Goal: Transaction & Acquisition: Purchase product/service

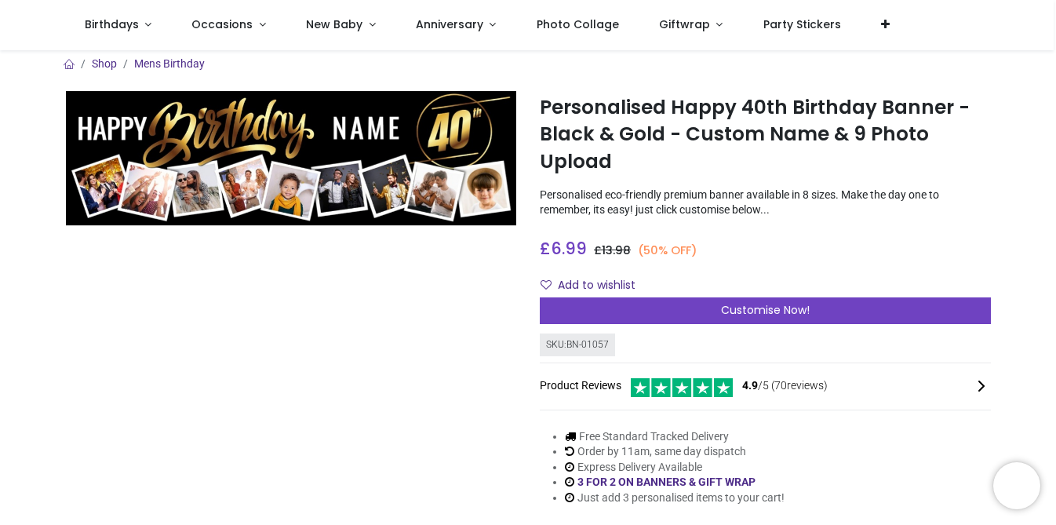
scroll to position [4, 0]
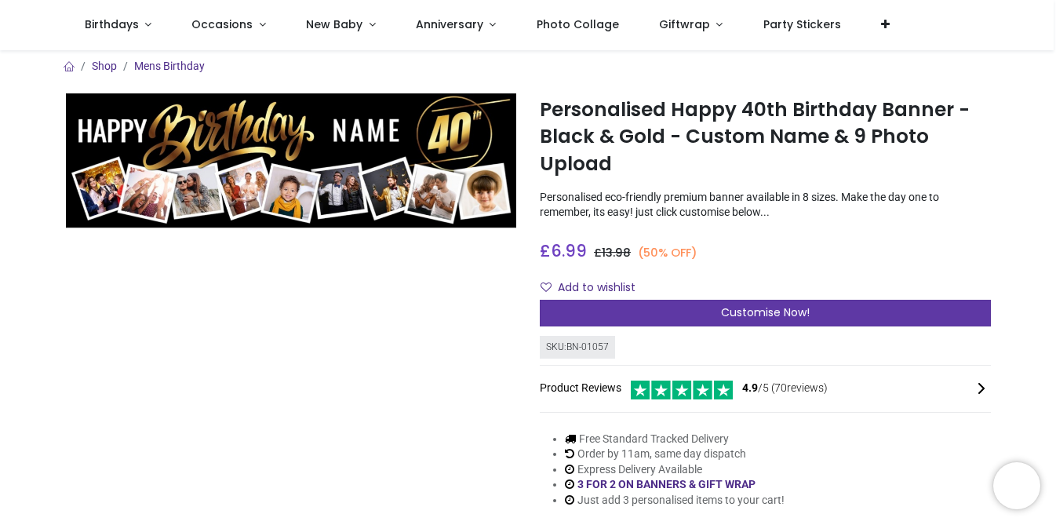
click at [682, 311] on div "Customise Now!" at bounding box center [765, 313] width 451 height 27
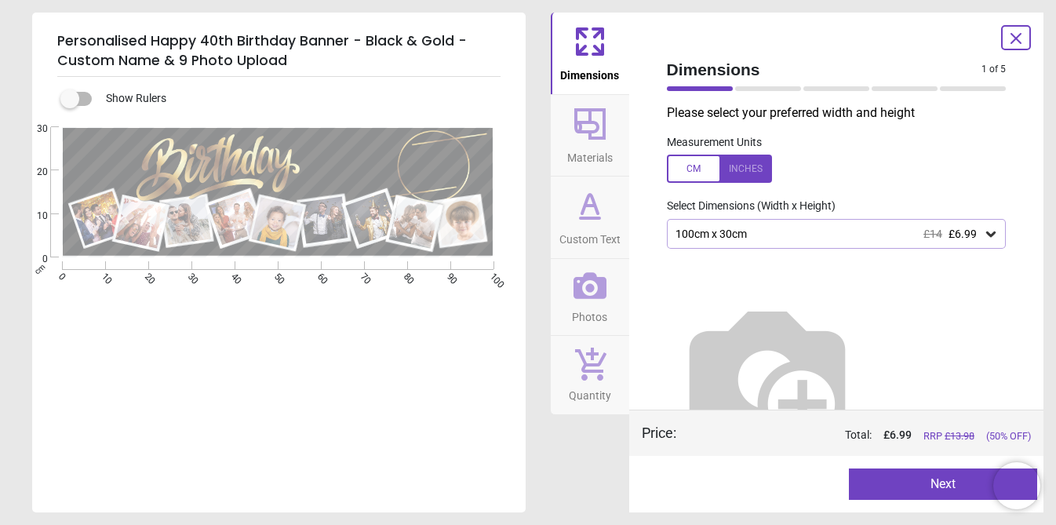
scroll to position [6, 0]
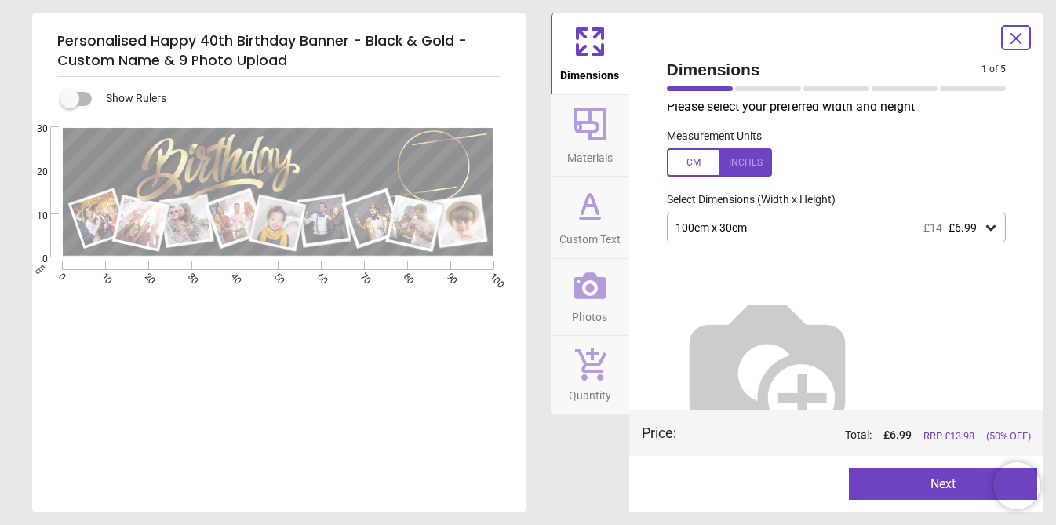
click at [741, 230] on div "100cm x 30cm £14 £6.99" at bounding box center [829, 227] width 310 height 13
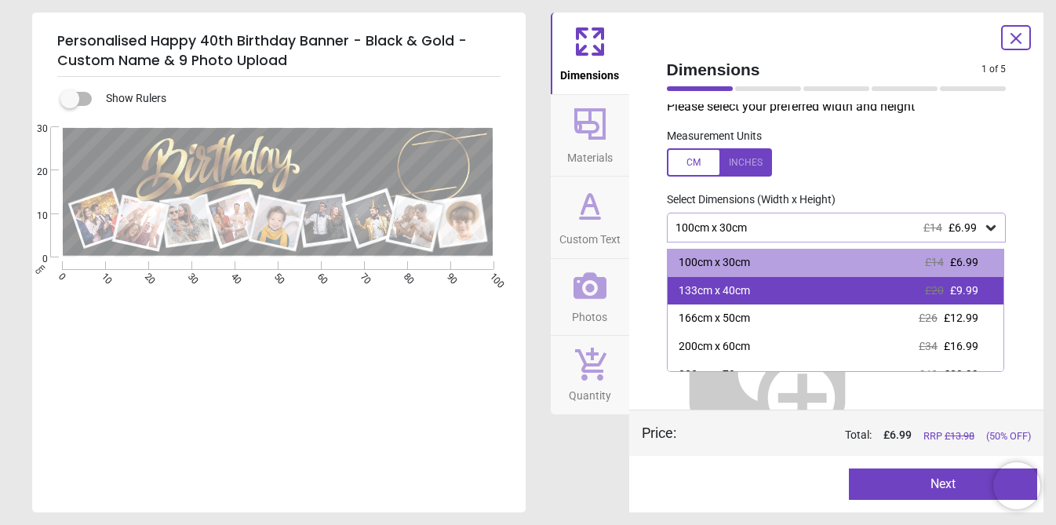
click at [734, 291] on div "133cm x 40cm" at bounding box center [714, 291] width 71 height 16
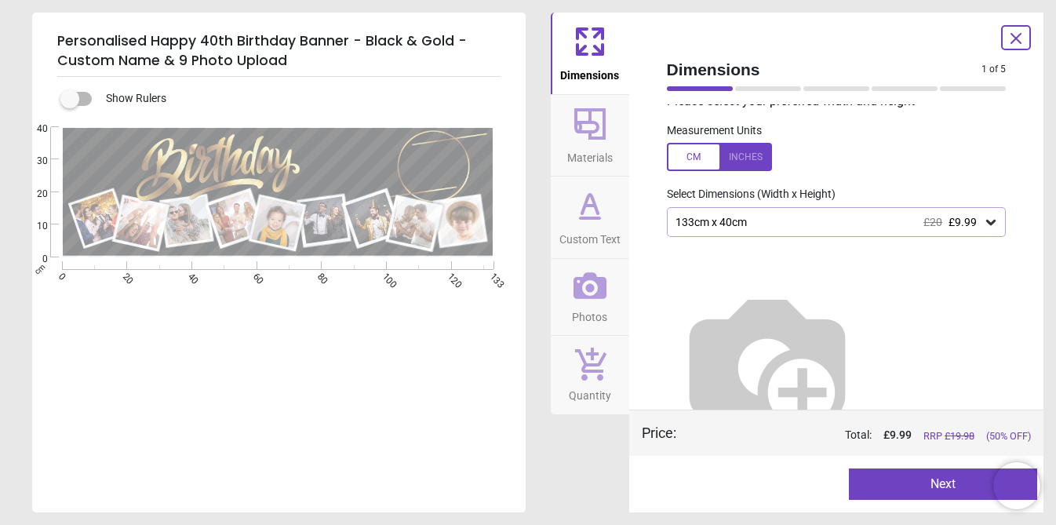
scroll to position [15, 0]
click at [915, 482] on button "Next" at bounding box center [943, 483] width 188 height 31
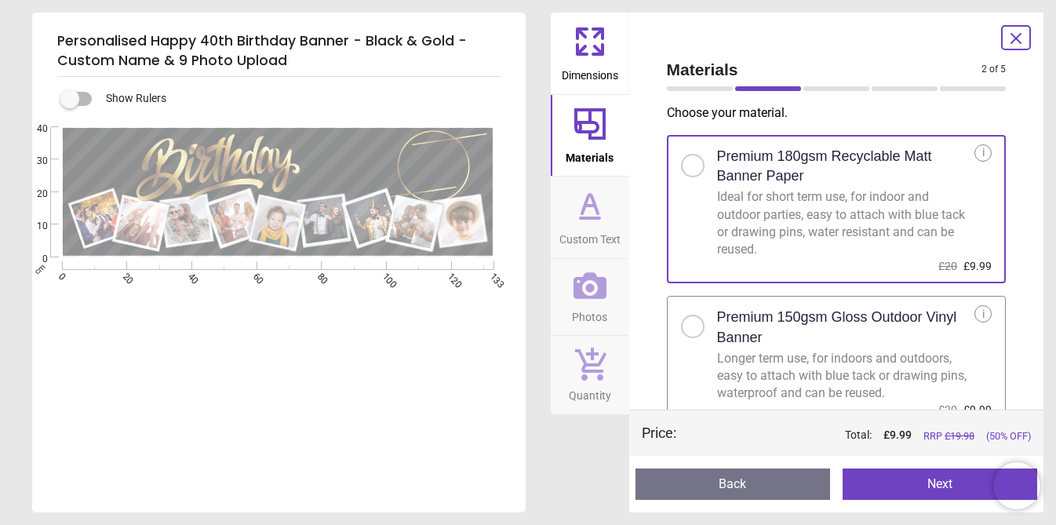
scroll to position [17, 0]
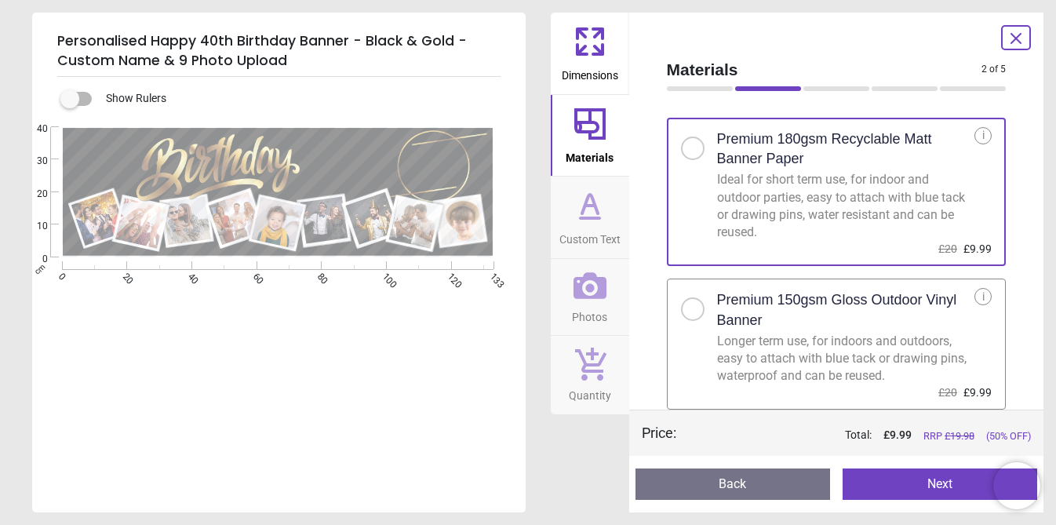
click at [933, 485] on button "Next" at bounding box center [939, 483] width 195 height 31
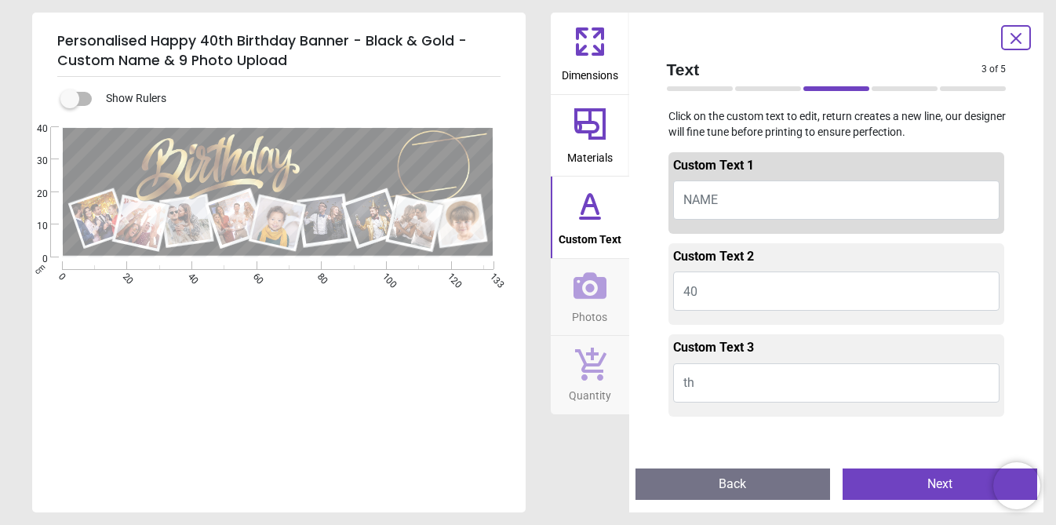
click at [737, 206] on button "NAME" at bounding box center [836, 199] width 327 height 39
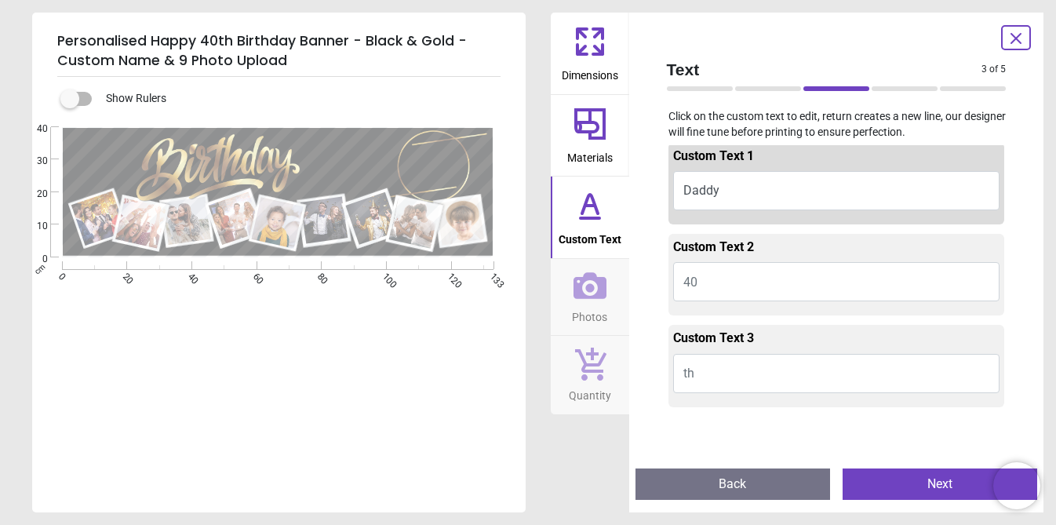
scroll to position [10, 0]
type textarea "*****"
click at [901, 481] on button "Next" at bounding box center [939, 483] width 195 height 31
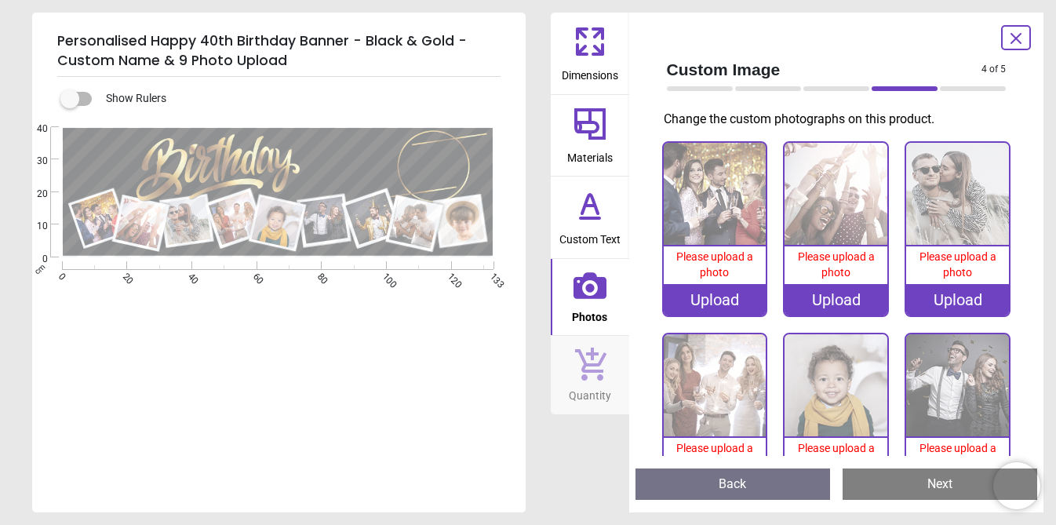
click at [719, 306] on div "Upload" at bounding box center [715, 299] width 103 height 31
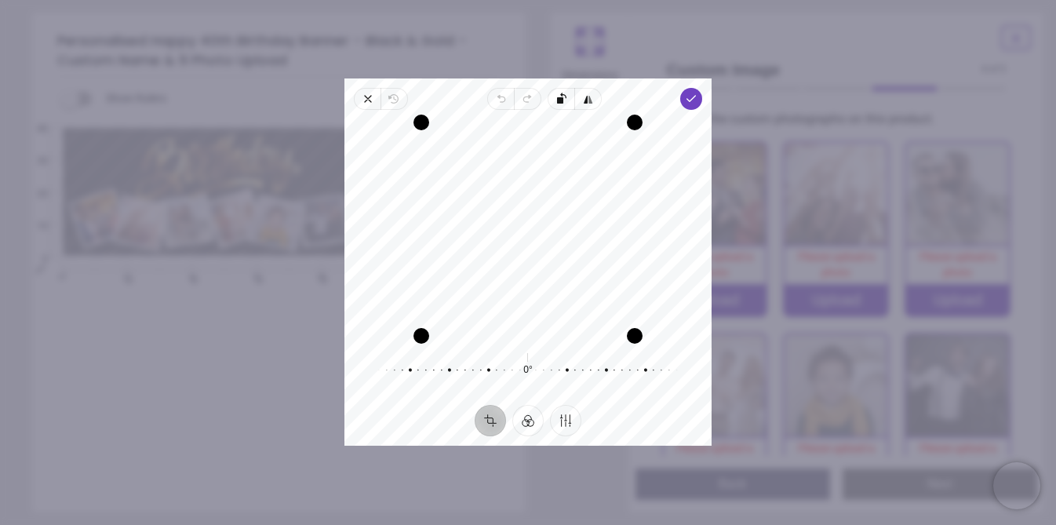
drag, startPoint x: 494, startPoint y: 238, endPoint x: 504, endPoint y: 264, distance: 28.3
click at [504, 264] on div "Recenter" at bounding box center [528, 228] width 342 height 213
click at [691, 96] on icon "button" at bounding box center [691, 99] width 13 height 13
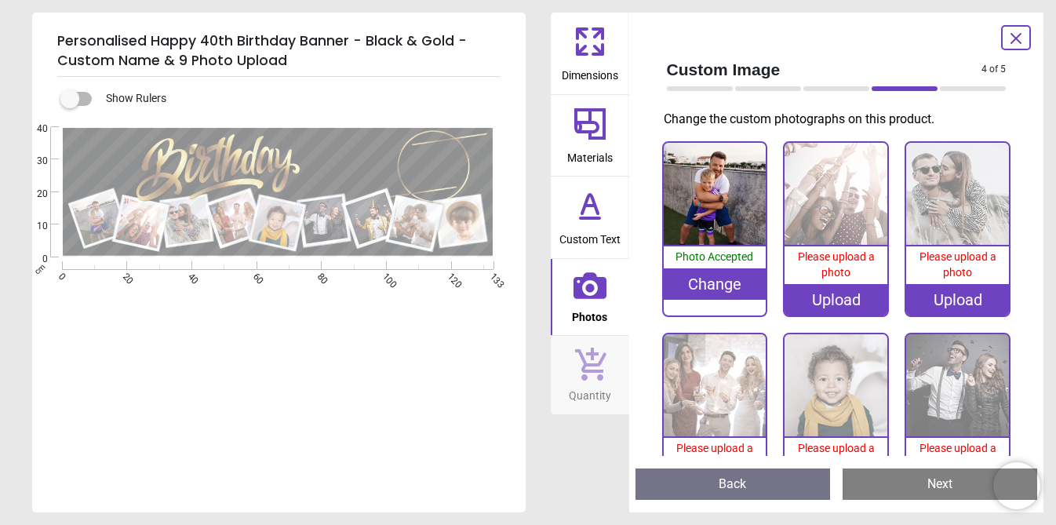
click at [847, 307] on div "Upload" at bounding box center [835, 299] width 103 height 31
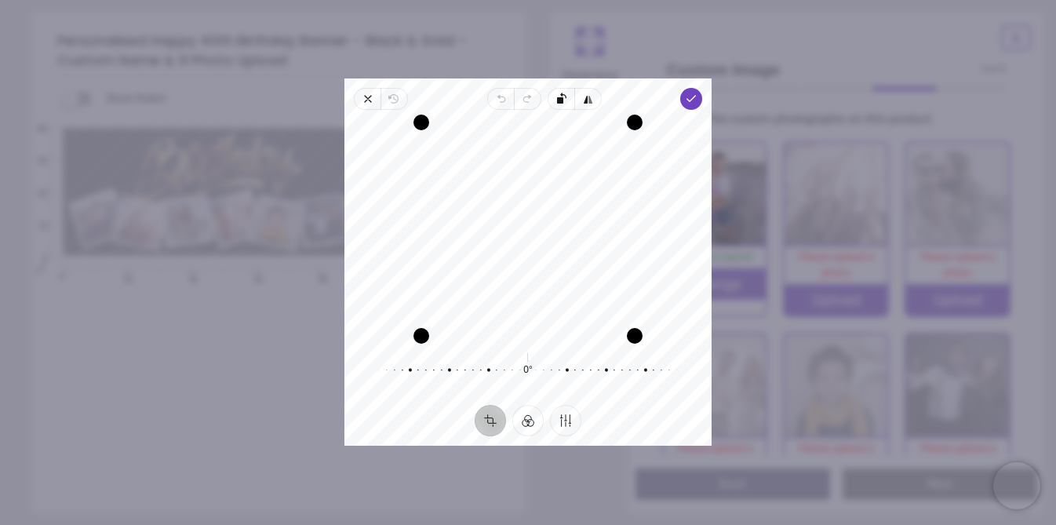
drag, startPoint x: 550, startPoint y: 260, endPoint x: 554, endPoint y: 290, distance: 30.1
click at [554, 290] on div "Recenter" at bounding box center [528, 228] width 342 height 213
click at [697, 100] on span "Done" at bounding box center [691, 99] width 22 height 22
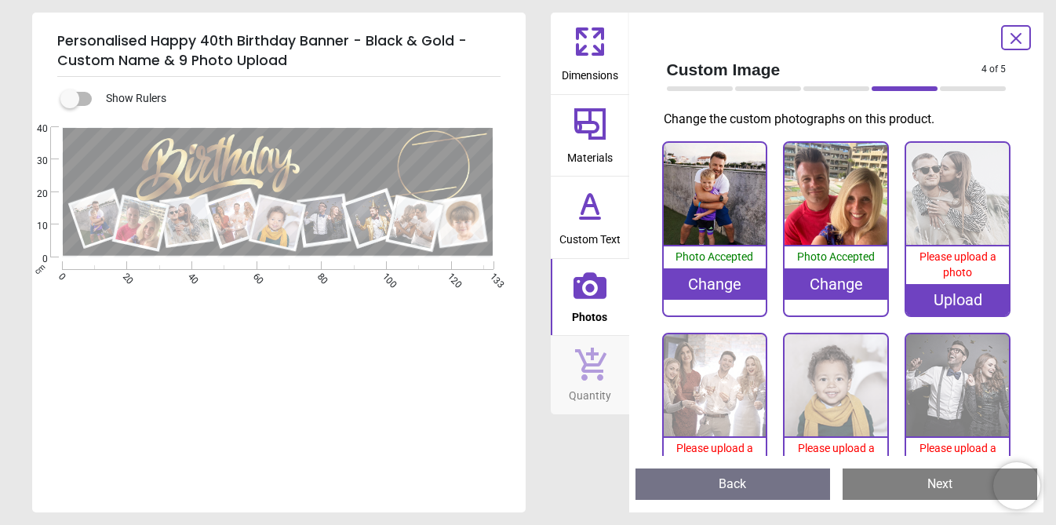
click at [959, 305] on div "Upload" at bounding box center [957, 299] width 103 height 31
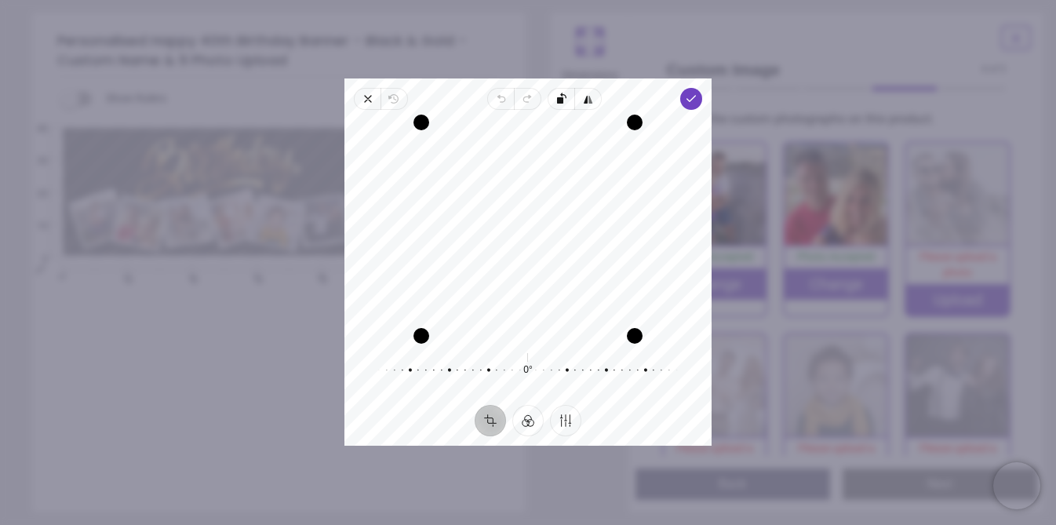
drag, startPoint x: 607, startPoint y: 242, endPoint x: 607, endPoint y: 261, distance: 19.6
click at [607, 261] on div "Recenter" at bounding box center [528, 228] width 342 height 213
click at [690, 109] on span "Done" at bounding box center [691, 99] width 22 height 22
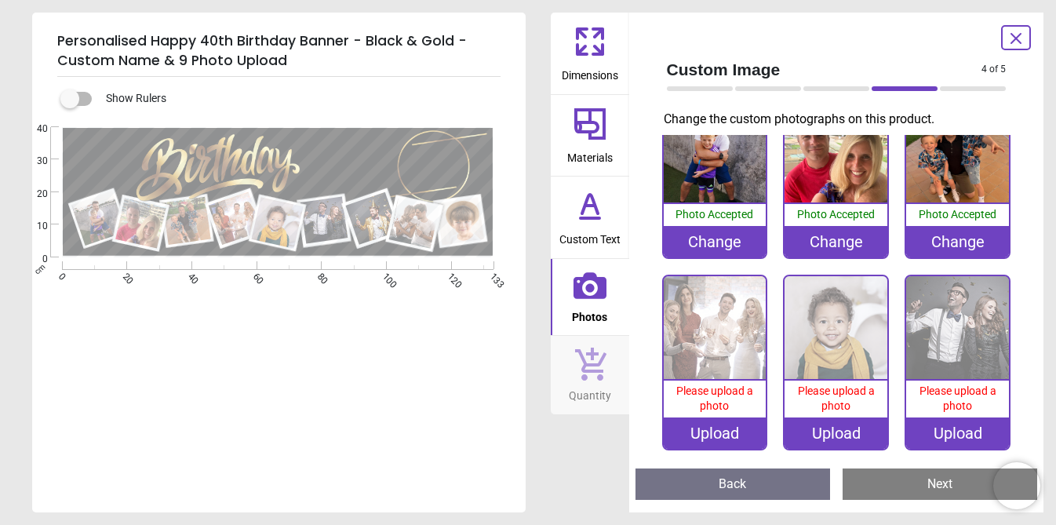
scroll to position [125, 0]
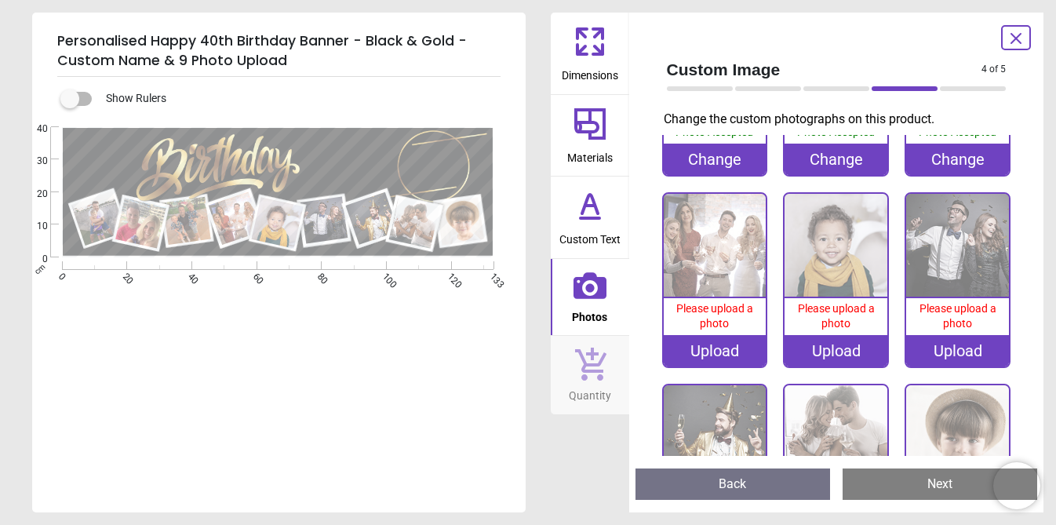
click at [701, 348] on div "Upload" at bounding box center [715, 350] width 103 height 31
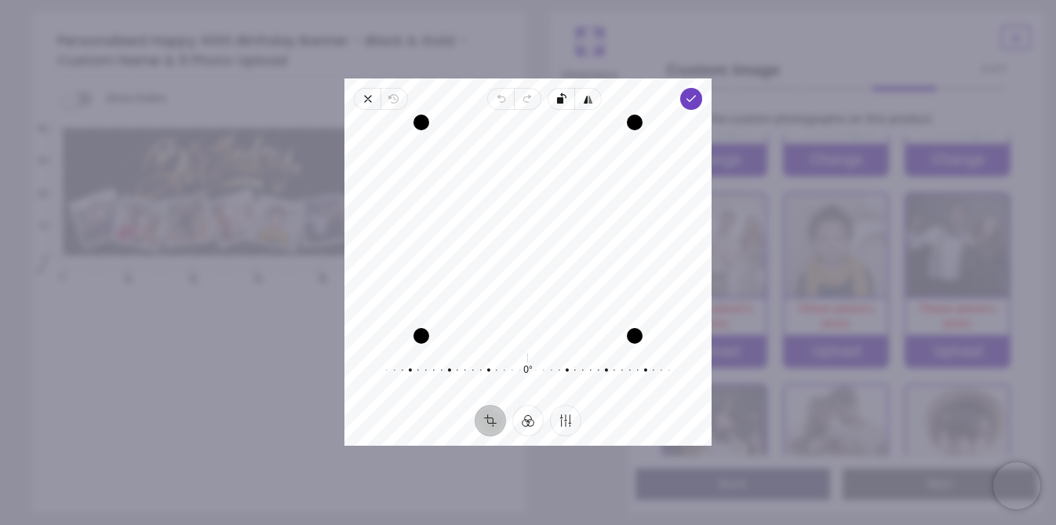
drag, startPoint x: 543, startPoint y: 245, endPoint x: 538, endPoint y: 264, distance: 20.2
click at [538, 264] on div "Recenter" at bounding box center [528, 228] width 342 height 213
click at [692, 98] on polyline "button" at bounding box center [691, 98] width 9 height 5
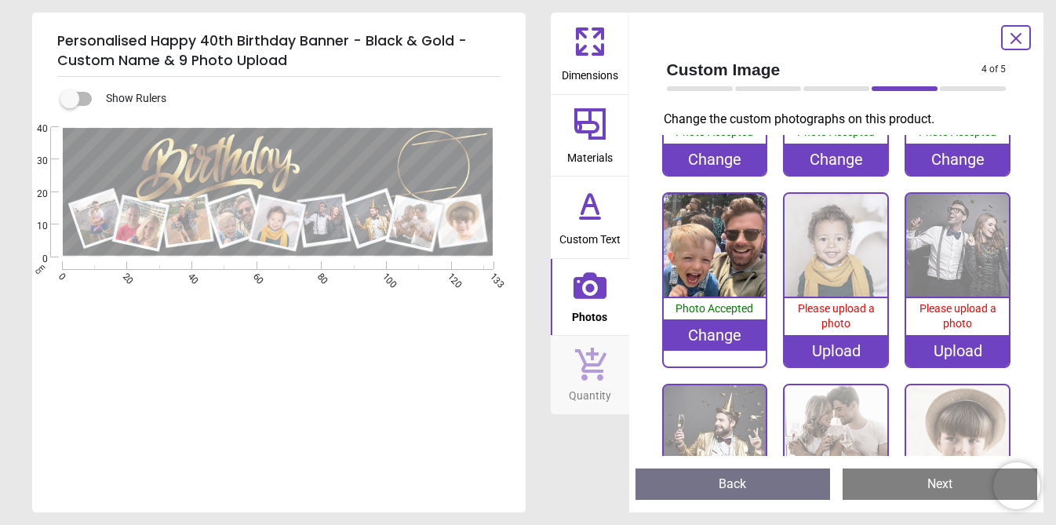
click at [858, 354] on div "Upload" at bounding box center [835, 350] width 103 height 31
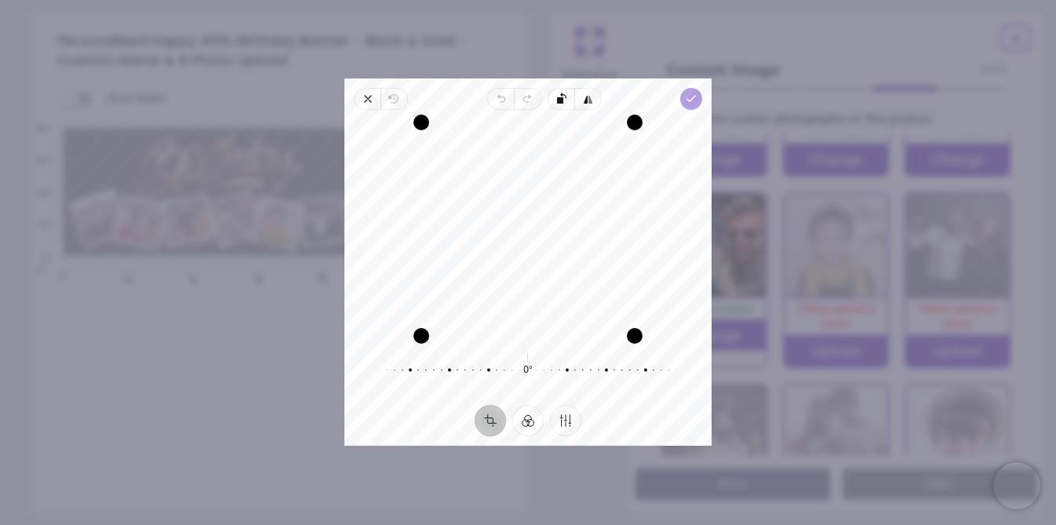
click at [689, 95] on icon "button" at bounding box center [691, 99] width 13 height 13
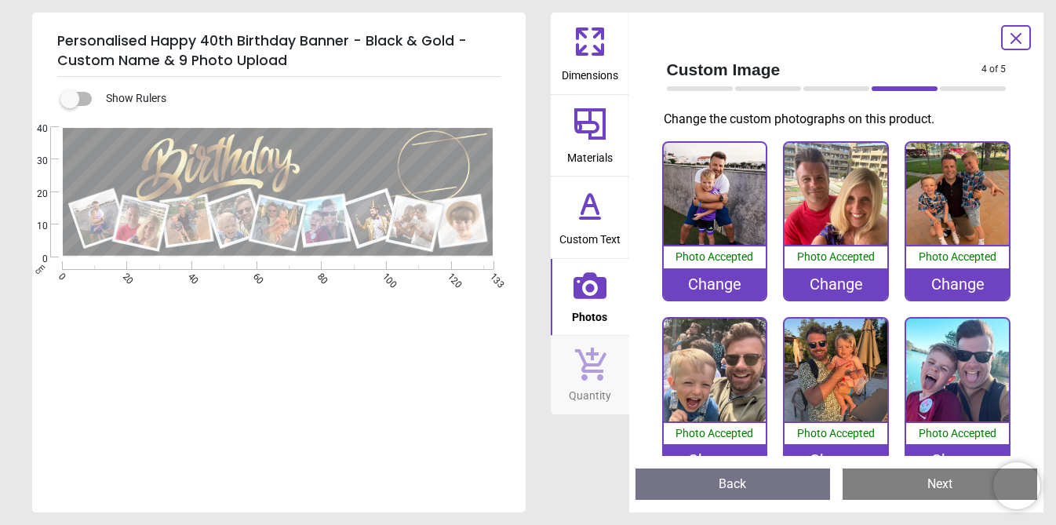
scroll to position [228, 0]
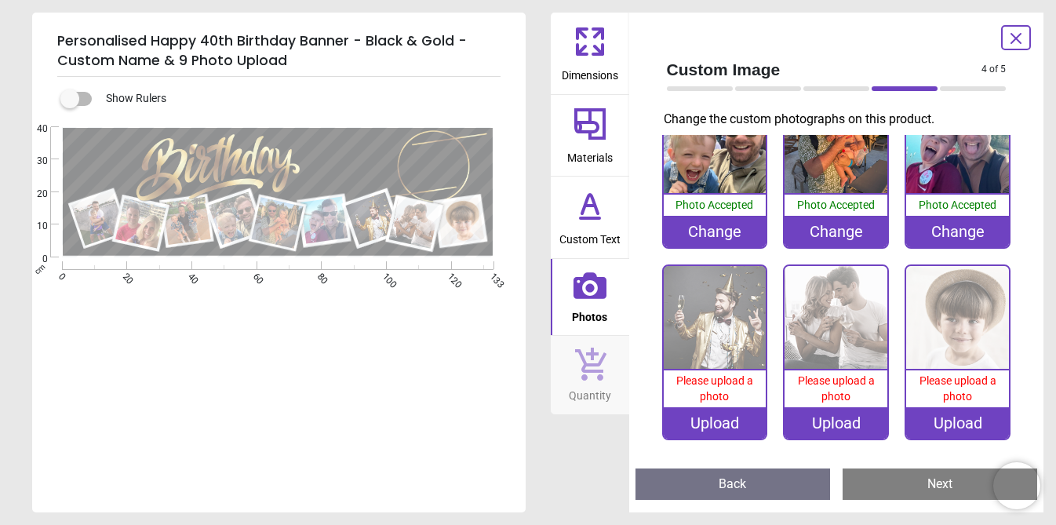
click at [704, 431] on div "Upload" at bounding box center [715, 422] width 103 height 31
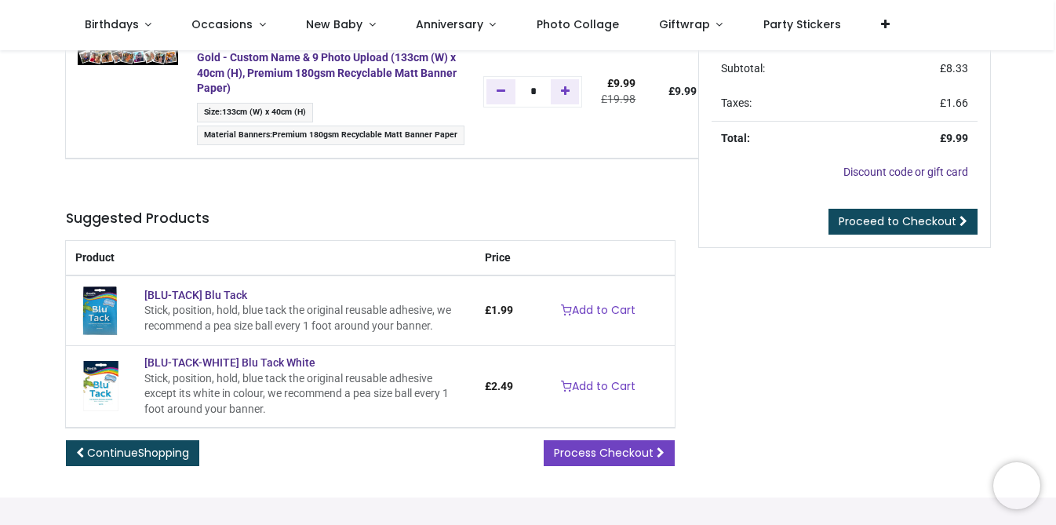
scroll to position [154, 0]
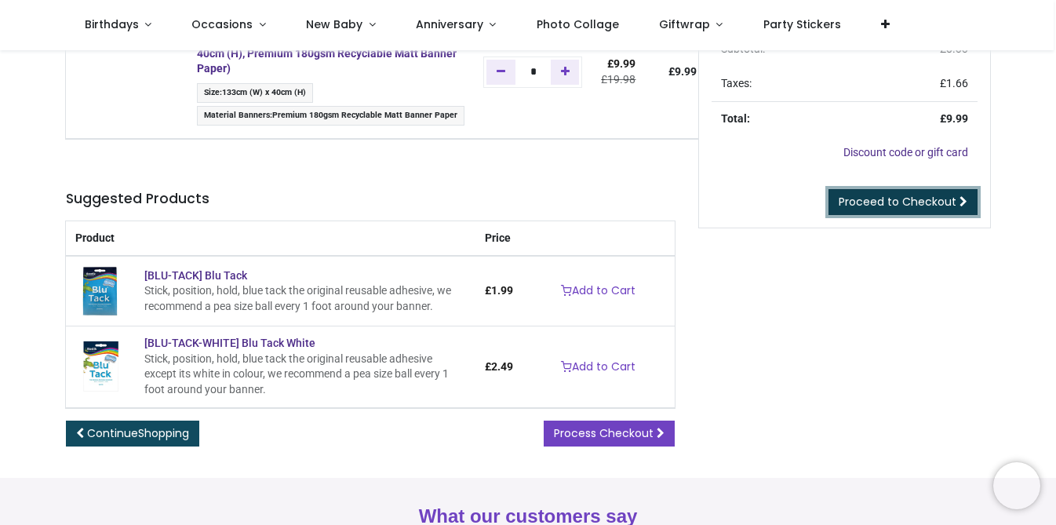
click at [882, 206] on span "Proceed to Checkout" at bounding box center [898, 202] width 118 height 16
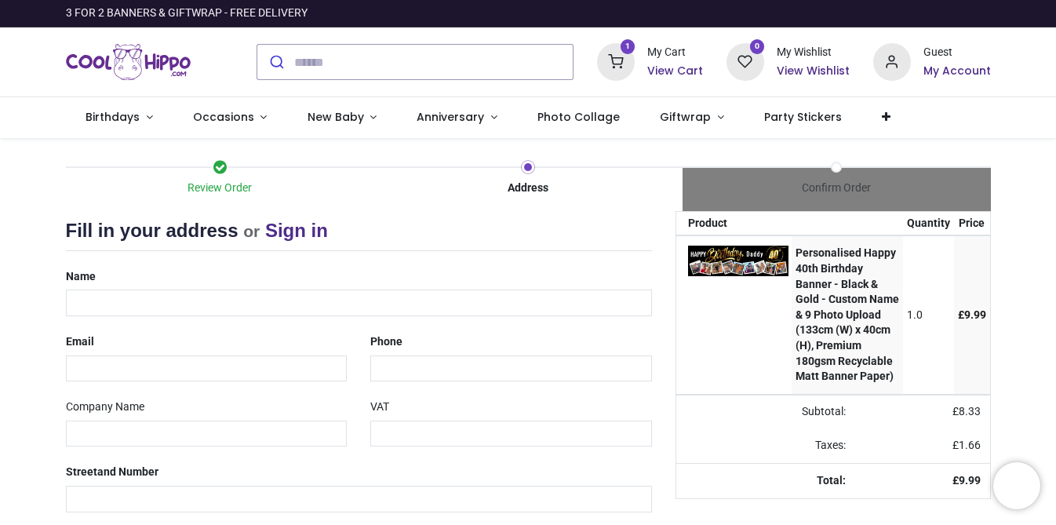
select select "***"
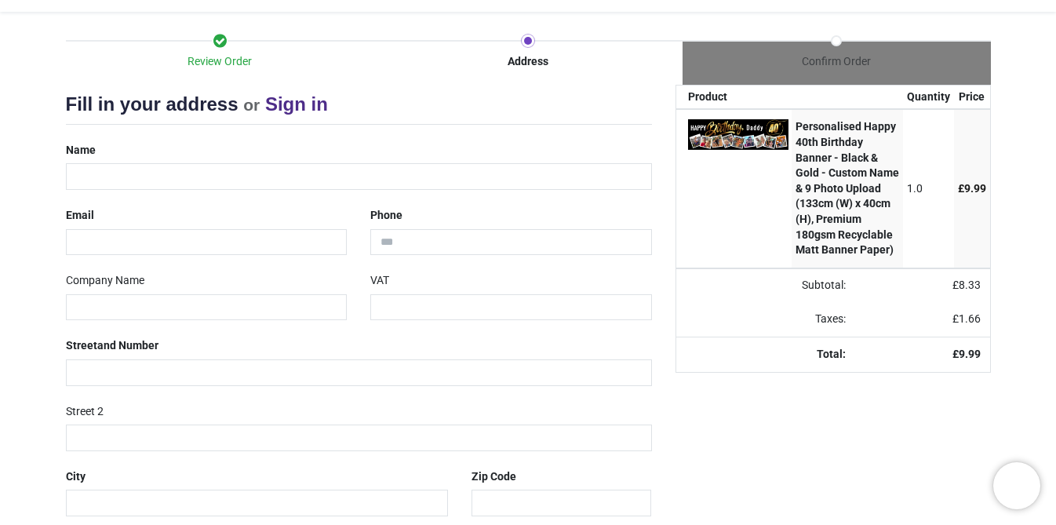
scroll to position [75, 0]
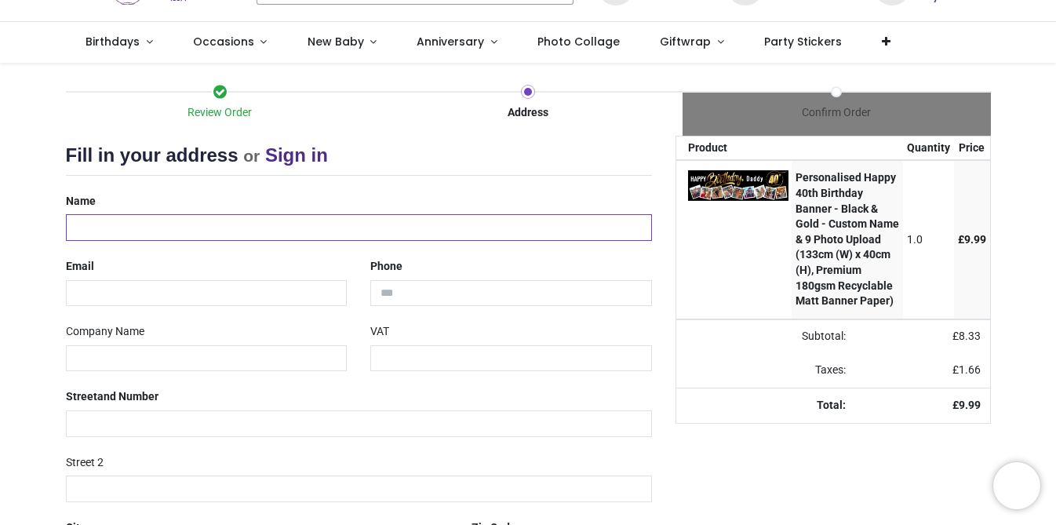
click at [129, 216] on input "text" at bounding box center [359, 227] width 586 height 27
type input "**********"
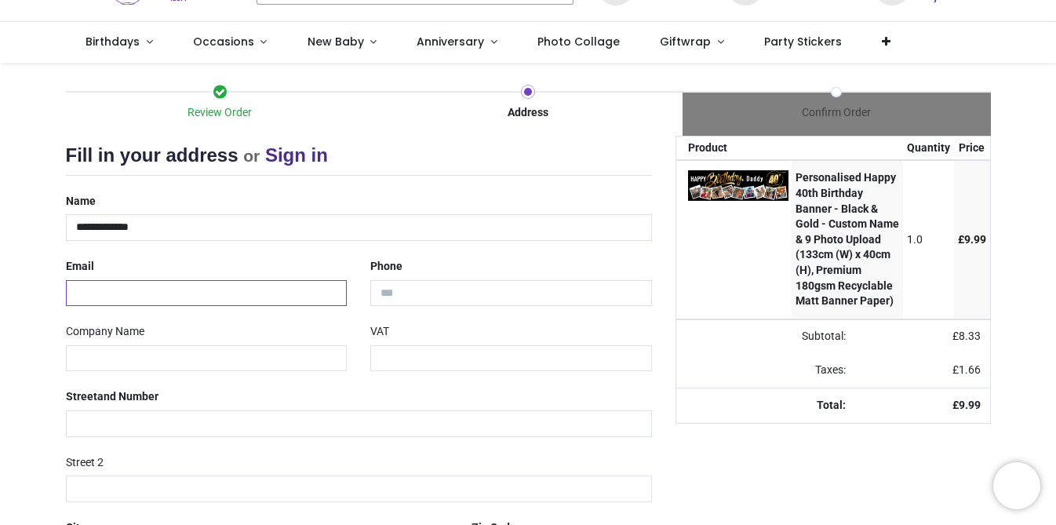
type input "**********"
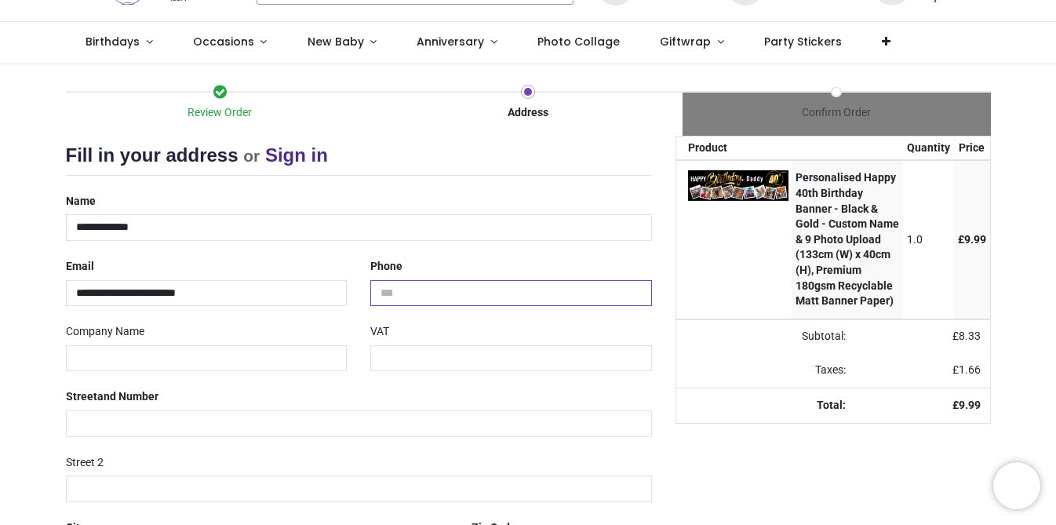
type input "**********"
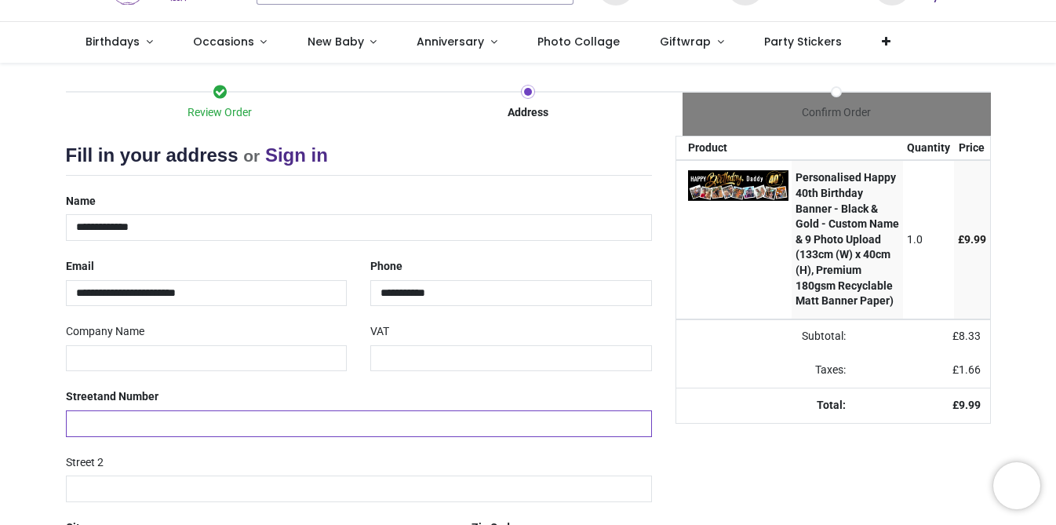
type input "********"
type input "******"
type input "********"
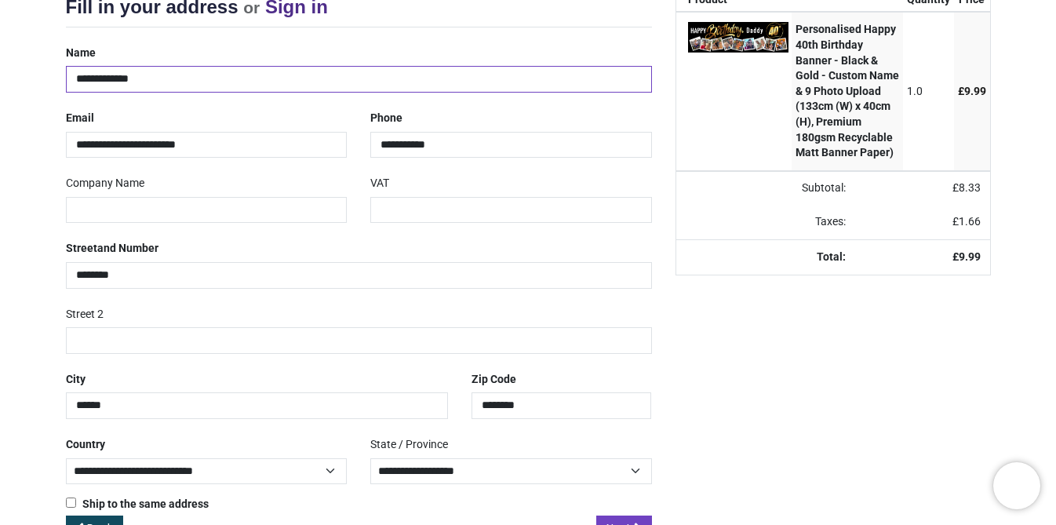
scroll to position [271, 0]
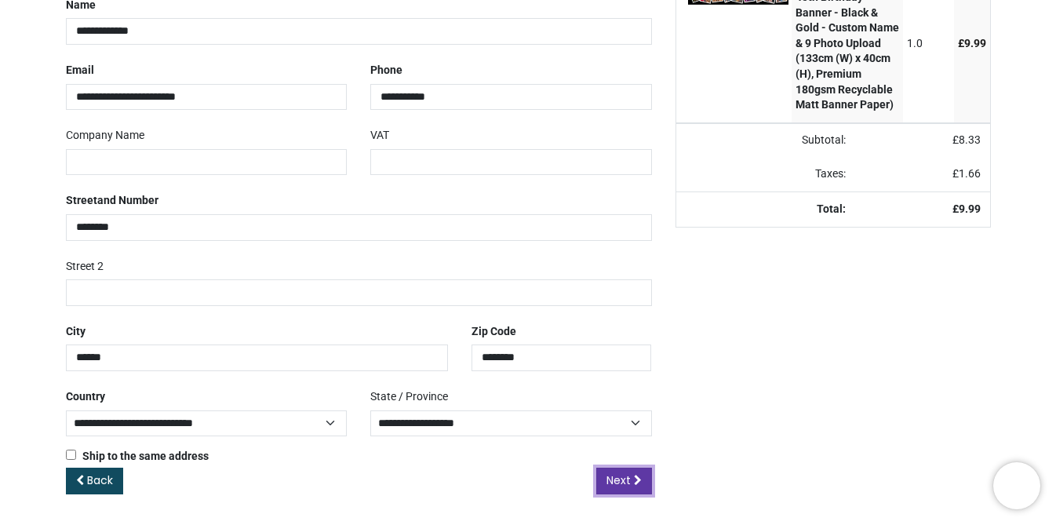
click at [614, 473] on span "Next" at bounding box center [618, 480] width 24 height 16
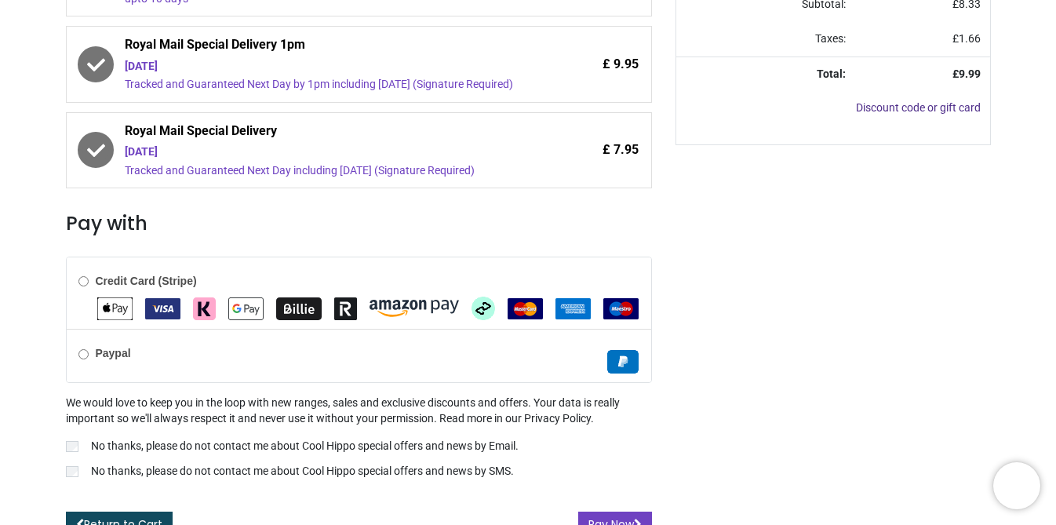
scroll to position [475, 0]
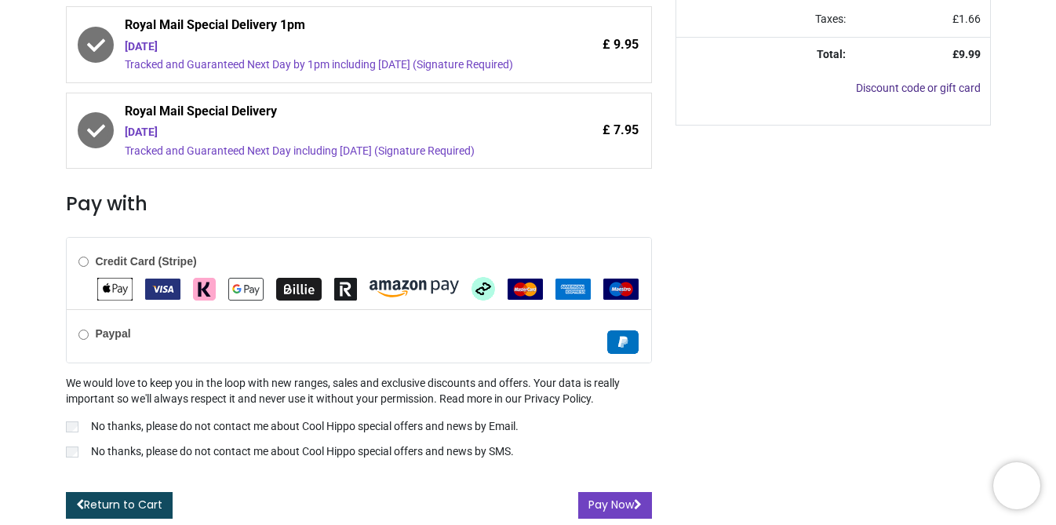
click at [146, 257] on b "Credit Card (Stripe)" at bounding box center [145, 261] width 101 height 13
click at [607, 509] on button "Pay Now" at bounding box center [615, 505] width 74 height 27
